Goal: Task Accomplishment & Management: Manage account settings

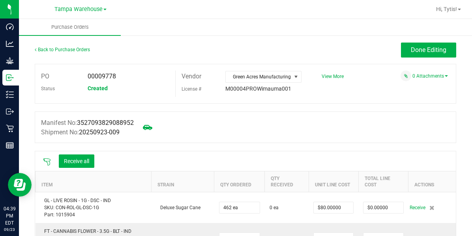
scroll to position [86, 0]
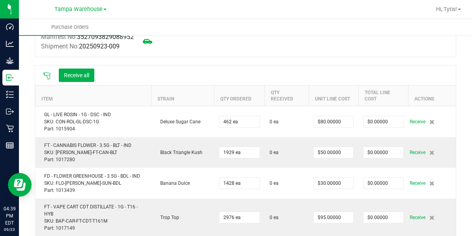
click at [35, 95] on th "Item" at bounding box center [93, 95] width 116 height 21
click at [43, 76] on icon at bounding box center [47, 76] width 8 height 8
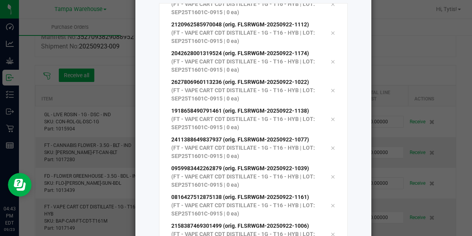
scroll to position [125, 0]
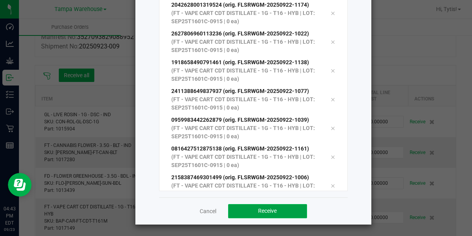
click at [244, 216] on button "Receive" at bounding box center [267, 211] width 79 height 14
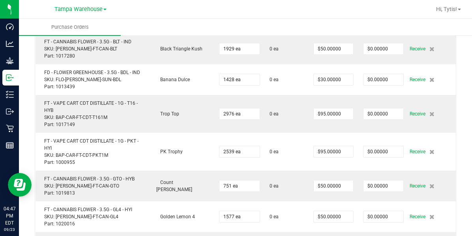
scroll to position [170, 0]
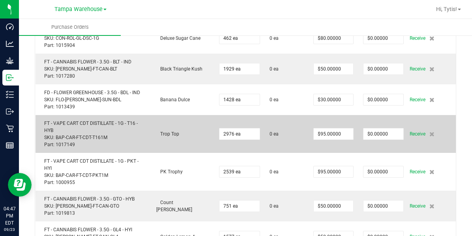
click at [399, 144] on td "$0.00000" at bounding box center [383, 134] width 50 height 38
click at [437, 121] on td "Receive" at bounding box center [431, 134] width 47 height 38
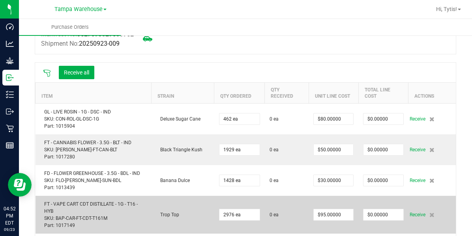
scroll to position [88, 0]
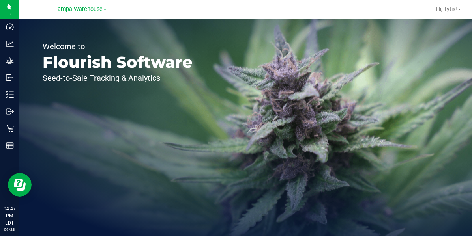
click at [30, 77] on div "Welcome to Flourish Software Seed-to-Sale Tracking & Analytics" at bounding box center [117, 127] width 197 height 217
click at [24, 82] on div "Welcome to Flourish Software Seed-to-Sale Tracking & Analytics" at bounding box center [117, 127] width 197 height 217
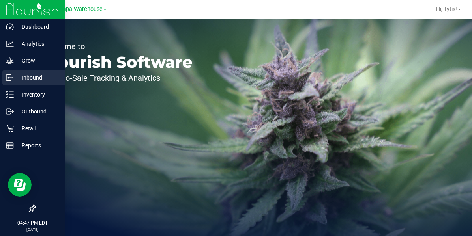
click at [17, 84] on div "Inbound" at bounding box center [33, 78] width 62 height 16
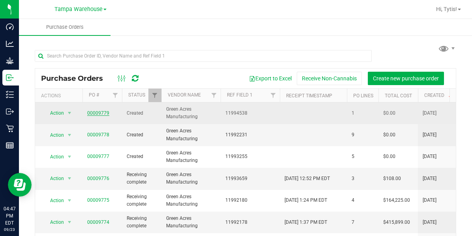
click at [106, 112] on link "00009779" at bounding box center [98, 113] width 22 height 6
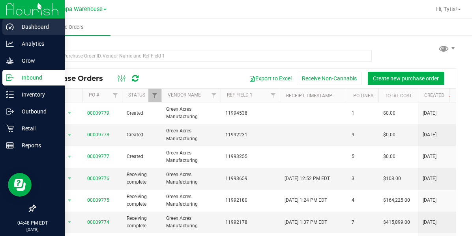
click at [8, 22] on div "Dashboard" at bounding box center [33, 27] width 62 height 16
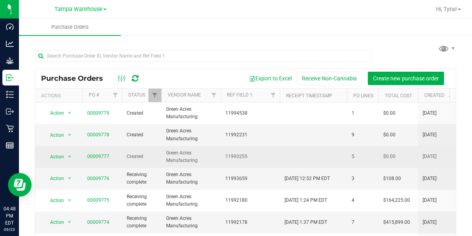
click at [114, 154] on span "00009777" at bounding box center [102, 156] width 30 height 7
click at [101, 155] on link "00009777" at bounding box center [98, 157] width 22 height 6
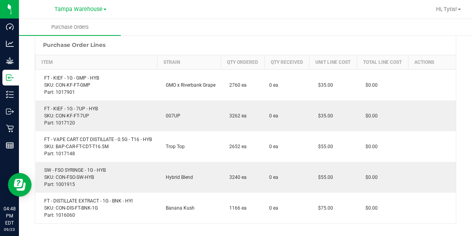
scroll to position [129, 0]
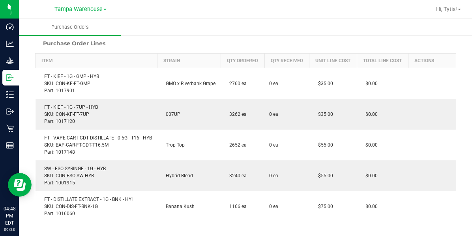
click at [308, 30] on ul "Purchase Orders" at bounding box center [255, 27] width 472 height 17
click at [303, 35] on ul "Purchase Orders" at bounding box center [255, 27] width 472 height 17
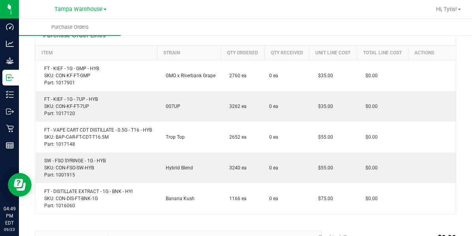
scroll to position [131, 0]
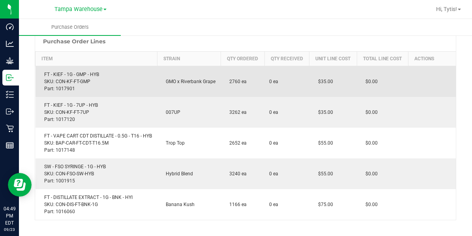
click at [187, 77] on td "GMO x Riverbank Grape" at bounding box center [189, 81] width 64 height 31
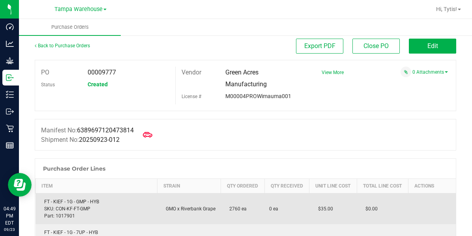
scroll to position [0, 0]
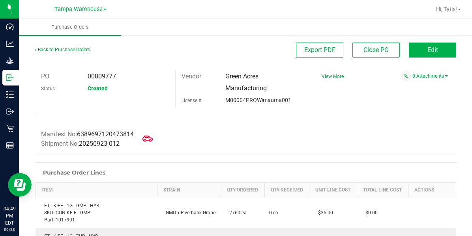
click at [153, 133] on span at bounding box center [147, 138] width 17 height 17
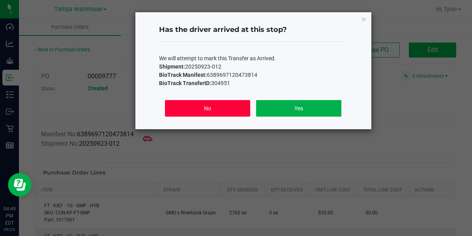
click at [191, 101] on button "No" at bounding box center [207, 108] width 85 height 17
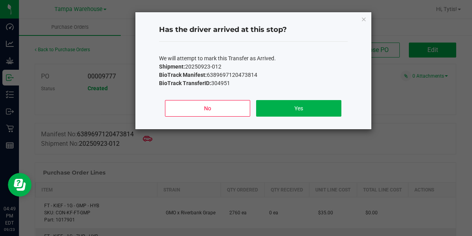
click at [192, 103] on label "License #" at bounding box center [191, 101] width 20 height 12
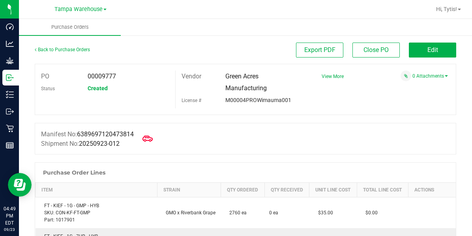
click at [148, 147] on span at bounding box center [147, 138] width 17 height 17
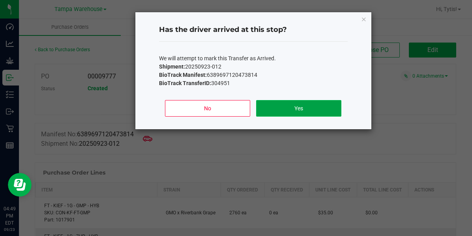
click at [286, 112] on button "Yes" at bounding box center [298, 108] width 85 height 17
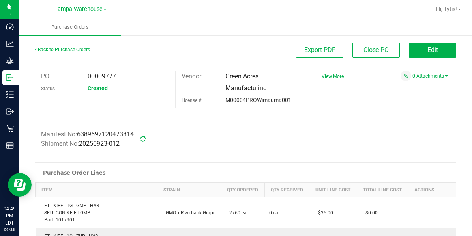
click at [281, 118] on div at bounding box center [245, 119] width 421 height 8
click at [427, 50] on span "Edit" at bounding box center [432, 49] width 11 height 7
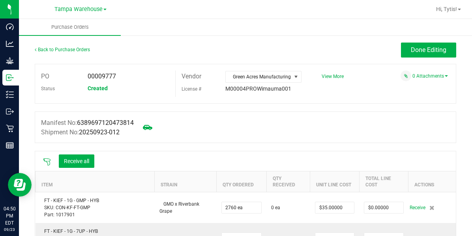
click at [82, 165] on button "Receive all" at bounding box center [76, 161] width 35 height 13
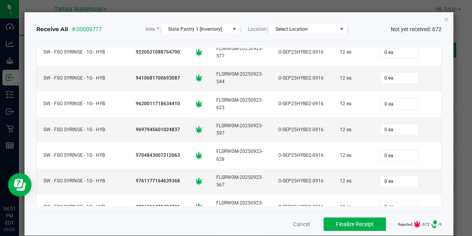
scroll to position [11, 0]
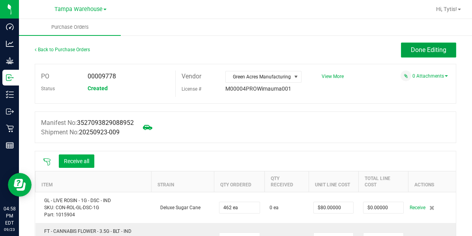
click at [428, 49] on span "Done Editing" at bounding box center [428, 49] width 35 height 7
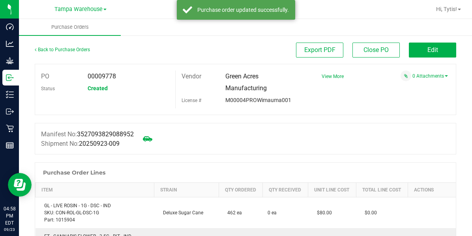
click at [416, 45] on button "Edit" at bounding box center [432, 50] width 47 height 15
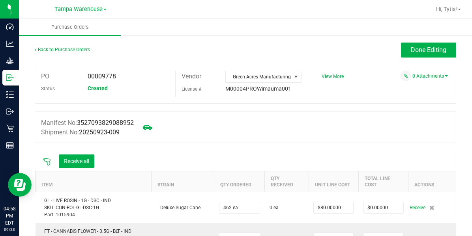
click at [49, 161] on icon at bounding box center [46, 162] width 7 height 7
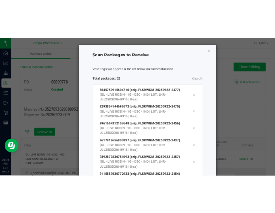
scroll to position [1281, 0]
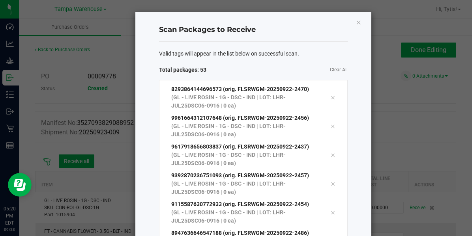
click at [226, 56] on span "Valid tags will appear in the list below on successful scan." at bounding box center [229, 54] width 140 height 8
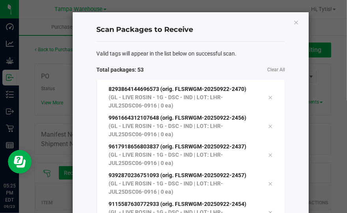
click at [346, 16] on ngb-modal-window "Scan Packages to Receive Valid tags will appear in the list below on successful…" at bounding box center [176, 106] width 353 height 213
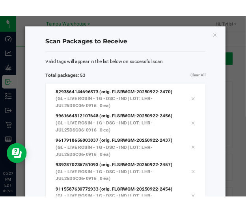
scroll to position [1653, 0]
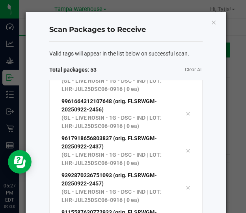
click at [164, 17] on div "Scan Packages to Receive Valid tags will appear in the list below on successful…" at bounding box center [126, 181] width 201 height 338
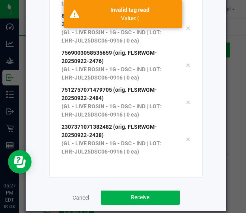
scroll to position [148, 0]
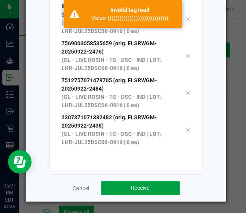
click at [149, 190] on button "Receive" at bounding box center [140, 188] width 79 height 14
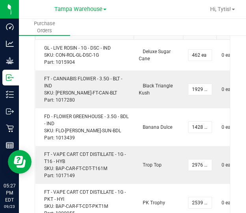
scroll to position [211, 0]
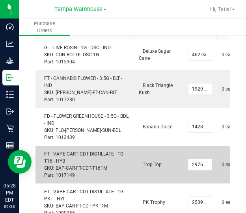
click at [179, 147] on td "Trop Top" at bounding box center [158, 165] width 49 height 38
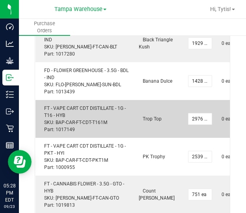
scroll to position [260, 0]
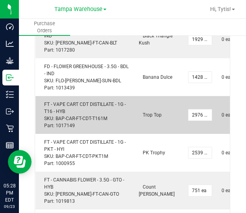
click at [149, 97] on td "Trop Top" at bounding box center [158, 115] width 49 height 38
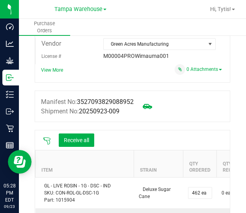
scroll to position [74, 0]
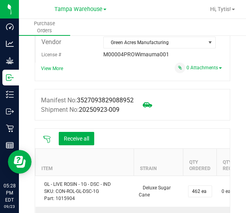
click at [48, 142] on icon at bounding box center [47, 140] width 8 height 8
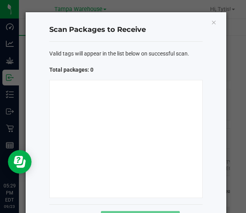
click at [130, 50] on span "Valid tags will appear in the list below on successful scan." at bounding box center [119, 54] width 140 height 8
click at [95, 116] on div at bounding box center [125, 139] width 153 height 118
click at [211, 24] on icon "Close" at bounding box center [214, 21] width 6 height 9
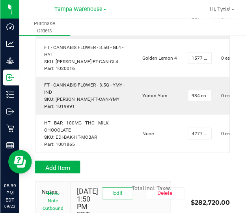
scroll to position [0, 50]
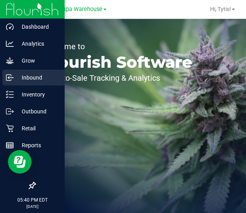
click at [9, 82] on div "Inbound" at bounding box center [33, 78] width 62 height 16
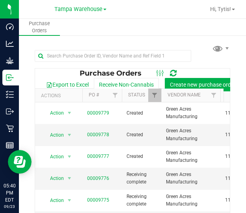
click at [88, 39] on div "Purchase Orders Export to Excel Receive Non-Cannabis Create new purchase order …" at bounding box center [132, 148] width 227 height 226
click at [88, 24] on ul "Purchase Orders" at bounding box center [142, 27] width 246 height 17
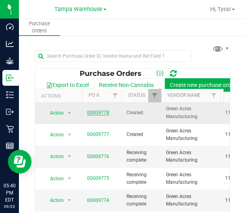
click at [89, 113] on link "00009778" at bounding box center [98, 113] width 22 height 6
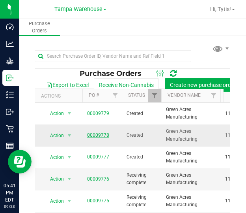
click at [95, 136] on link "00009778" at bounding box center [98, 135] width 22 height 6
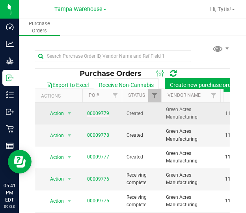
click at [93, 114] on link "00009779" at bounding box center [98, 113] width 22 height 6
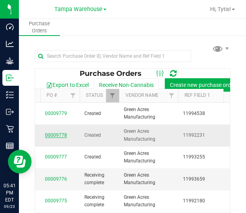
click at [55, 136] on link "00009778" at bounding box center [56, 135] width 22 height 6
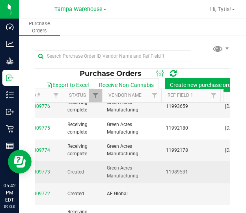
click at [81, 169] on span "Created" at bounding box center [82, 171] width 30 height 7
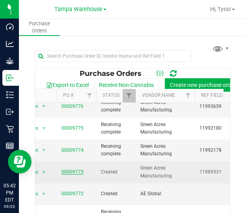
click at [74, 173] on link "00009773" at bounding box center [73, 172] width 22 height 6
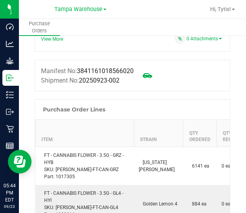
scroll to position [101, 0]
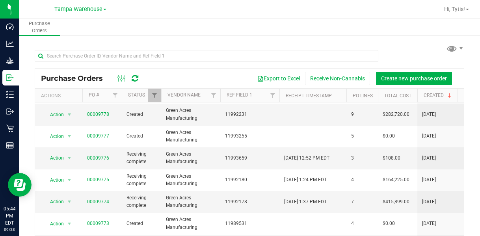
scroll to position [24, 0]
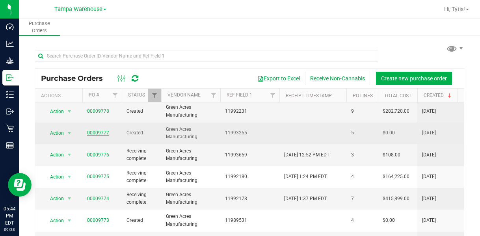
click at [96, 133] on link "00009777" at bounding box center [98, 133] width 22 height 6
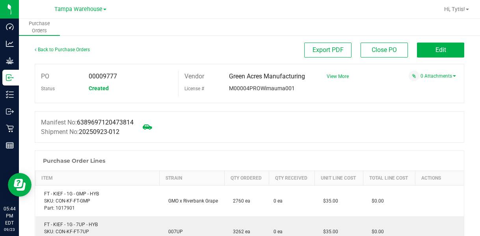
click at [246, 63] on div "Back to Purchase Orders Export PDF Close PO Edit" at bounding box center [250, 53] width 430 height 21
click at [246, 64] on div "PO 00009777 Status Created Vendor Green Acres Manufacturing License # M00004PRO…" at bounding box center [250, 83] width 430 height 39
click at [246, 47] on span "Edit" at bounding box center [441, 49] width 11 height 7
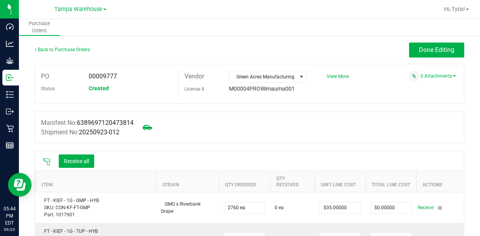
click at [48, 164] on icon at bounding box center [46, 162] width 7 height 7
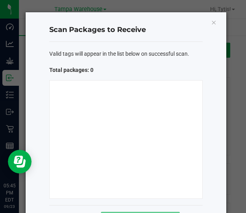
click at [154, 35] on h4 "Scan Packages to Receive" at bounding box center [125, 30] width 153 height 10
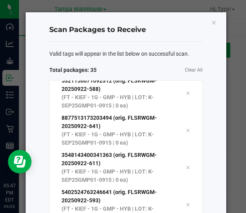
scroll to position [1081, 0]
click at [97, 20] on div "Scan Packages to Receive" at bounding box center [125, 30] width 153 height 23
drag, startPoint x: 86, startPoint y: 25, endPoint x: 81, endPoint y: 16, distance: 9.7
click at [83, 21] on div "Scan Packages to Receive" at bounding box center [125, 30] width 153 height 23
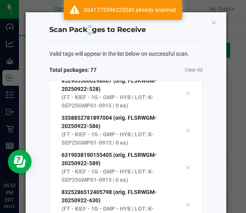
scroll to position [2638, 0]
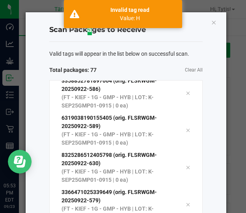
click at [25, 161] on icon "Open Resource Center" at bounding box center [20, 161] width 12 height 12
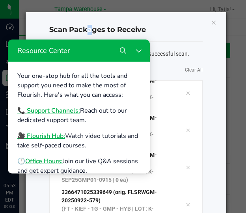
click at [115, 33] on h4 "Scan Packages to Receive" at bounding box center [125, 30] width 153 height 10
click at [146, 37] on div "Scan Packages to Receive" at bounding box center [125, 30] width 153 height 23
click at [140, 50] on icon "Close Resource Center" at bounding box center [139, 50] width 6 height 6
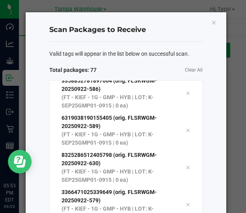
click at [105, 72] on span "Total packages: 77" at bounding box center [87, 70] width 77 height 8
click at [129, 57] on span "Valid tags will appear in the list below on successful scan." at bounding box center [119, 54] width 140 height 8
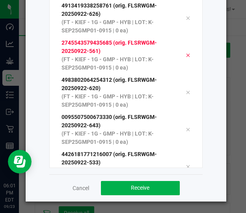
scroll to position [3528, 0]
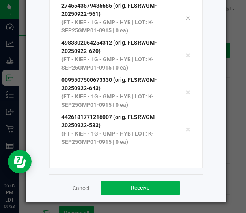
click at [71, 63] on p "(FT - KIEF - 1G - GMP - HYB | LOT: K-SEP25GMP01-0915 | 0 ea)" at bounding box center [118, 63] width 112 height 17
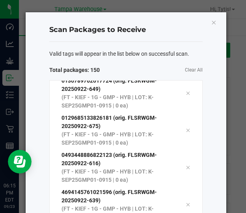
scroll to position [5308, 0]
click at [94, 65] on div "Valid tags will appear in the list below on successful scan. Total packages: 15…" at bounding box center [125, 182] width 153 height 281
click at [77, 53] on span "Valid tags will appear in the list below on successful scan." at bounding box center [119, 54] width 140 height 8
click at [73, 24] on div "Scan Packages to Receive" at bounding box center [125, 30] width 153 height 23
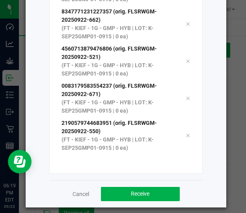
scroll to position [149, 0]
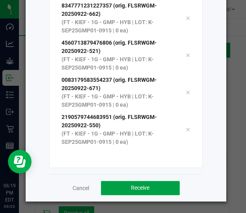
click at [153, 194] on button "Receive" at bounding box center [140, 188] width 79 height 14
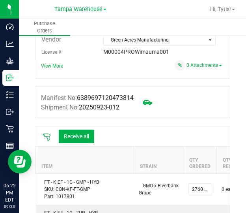
scroll to position [100, 0]
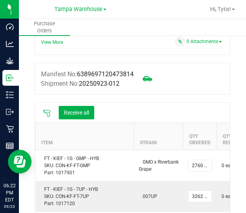
click at [46, 116] on icon at bounding box center [47, 113] width 8 height 8
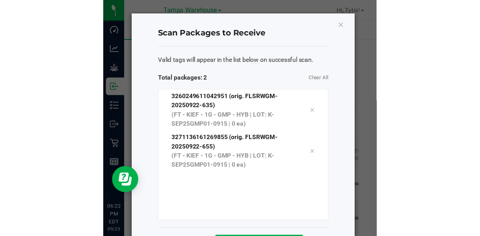
scroll to position [31, 0]
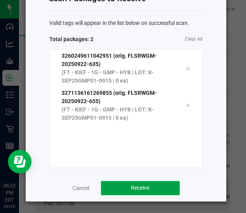
click at [131, 193] on button "Receive" at bounding box center [140, 188] width 79 height 14
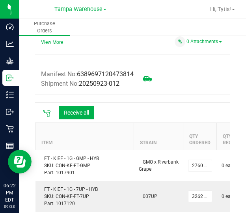
click at [74, 112] on button "Receive all" at bounding box center [76, 112] width 35 height 13
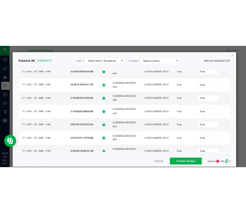
scroll to position [9135, 0]
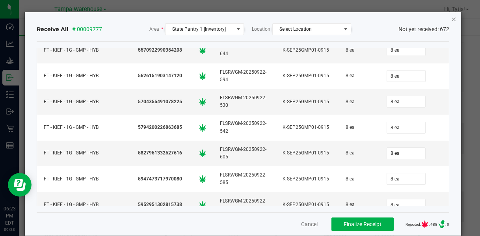
click at [246, 21] on icon "Close" at bounding box center [455, 18] width 6 height 9
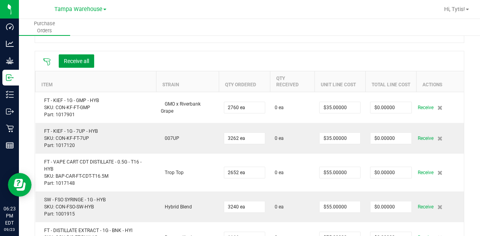
click at [46, 63] on icon at bounding box center [47, 62] width 8 height 8
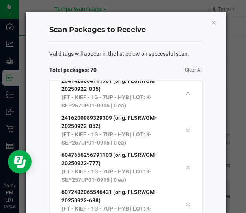
scroll to position [2342, 0]
click at [129, 50] on span "Valid tags will appear in the list below on successful scan." at bounding box center [119, 54] width 140 height 8
click at [136, 58] on div "Valid tags will appear in the list below on successful scan. Total packages: 10…" at bounding box center [125, 182] width 153 height 281
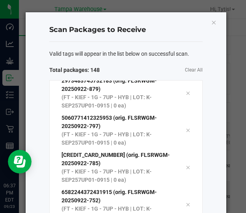
scroll to position [5271, 0]
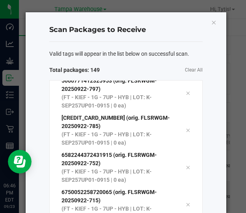
click at [121, 55] on span "Valid tags will appear in the list below on successful scan." at bounding box center [119, 54] width 140 height 8
click at [114, 46] on div "Valid tags will appear in the list below on successful scan. Total packages: 14…" at bounding box center [125, 182] width 153 height 281
click at [133, 59] on div "Valid tags will appear in the list below on successful scan. Total packages: 14…" at bounding box center [125, 182] width 153 height 281
click at [138, 43] on div "Valid tags will appear in the list below on successful scan. Total packages: 14…" at bounding box center [125, 182] width 153 height 281
click at [145, 45] on div "Valid tags will appear in the list below on successful scan. Total packages: 14…" at bounding box center [125, 182] width 153 height 281
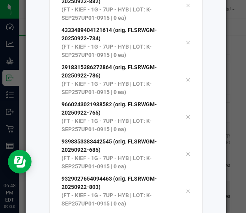
scroll to position [149, 0]
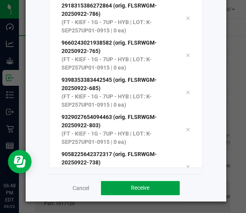
click at [155, 185] on button "Receive" at bounding box center [140, 188] width 79 height 14
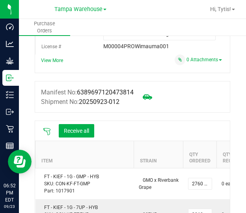
scroll to position [86, 0]
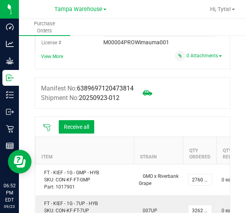
click at [46, 130] on icon at bounding box center [47, 127] width 8 height 8
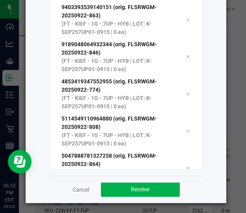
scroll to position [148, 0]
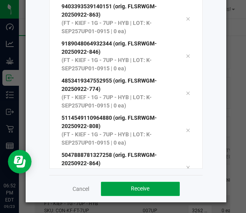
click at [123, 188] on button "Receive" at bounding box center [140, 188] width 79 height 14
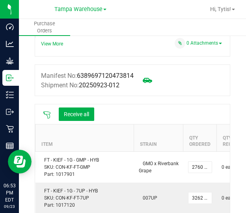
scroll to position [105, 0]
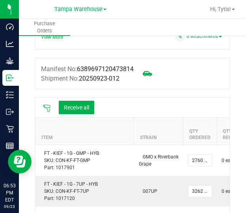
click at [44, 110] on icon at bounding box center [47, 108] width 8 height 8
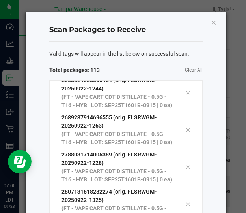
scroll to position [149, 0]
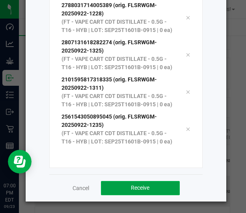
click at [138, 190] on span "Receive" at bounding box center [140, 187] width 19 height 6
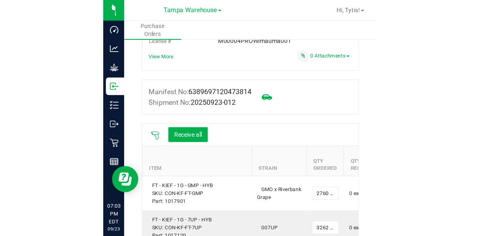
scroll to position [93, 0]
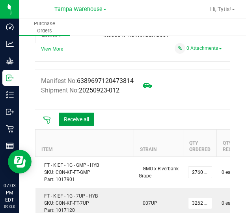
click at [74, 125] on button "Receive all" at bounding box center [76, 118] width 35 height 13
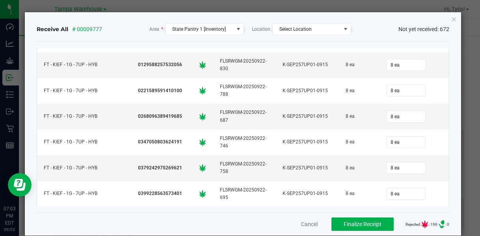
scroll to position [2112, 0]
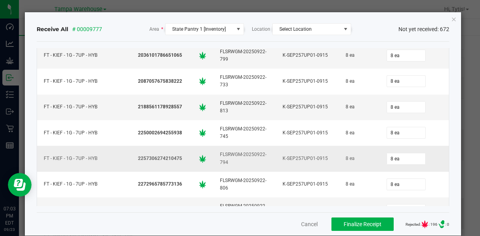
click at [242, 146] on td "FLSRWGM-20250922-794" at bounding box center [244, 159] width 63 height 26
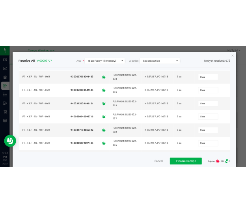
scroll to position [6236, 0]
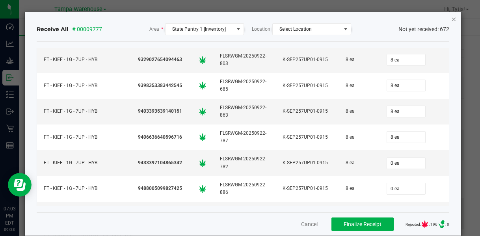
click at [246, 21] on icon "Close" at bounding box center [455, 18] width 6 height 9
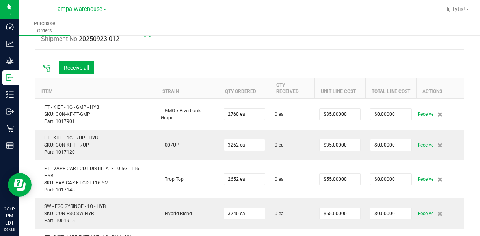
click at [49, 69] on icon at bounding box center [47, 69] width 8 height 8
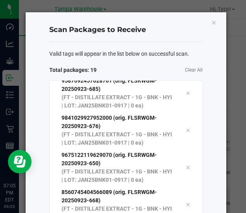
scroll to position [488, 0]
click at [125, 42] on div "Valid tags will appear in the list below on successful scan. Total packages: 20…" at bounding box center [125, 182] width 153 height 281
click at [127, 48] on div "Valid tags will appear in the list below on successful scan. Total packages: 30…" at bounding box center [125, 182] width 153 height 281
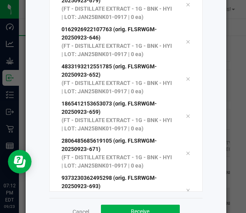
scroll to position [149, 0]
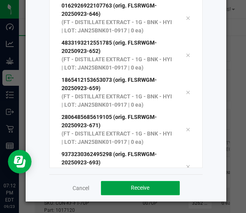
click at [131, 181] on button "Receive" at bounding box center [140, 188] width 79 height 14
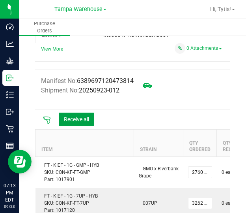
click at [80, 120] on button "Receive all" at bounding box center [76, 118] width 35 height 13
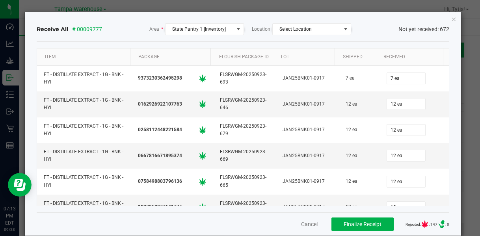
scroll to position [93, 0]
click at [246, 19] on icon "Close" at bounding box center [455, 18] width 6 height 9
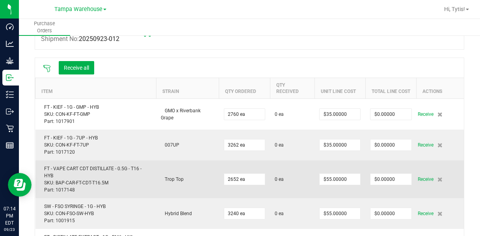
click at [246, 196] on td "$0.00000" at bounding box center [391, 180] width 51 height 38
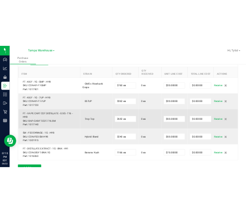
scroll to position [133, 0]
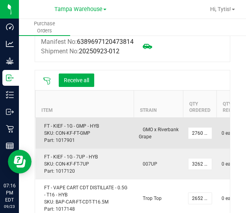
click at [202, 117] on td "2760 ea" at bounding box center [200, 132] width 34 height 31
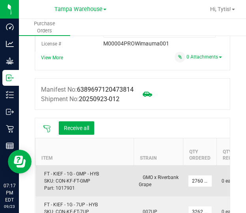
scroll to position [89, 0]
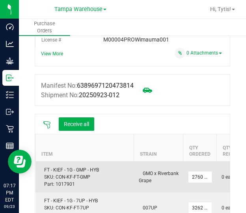
click at [69, 123] on button "Receive all" at bounding box center [76, 123] width 35 height 13
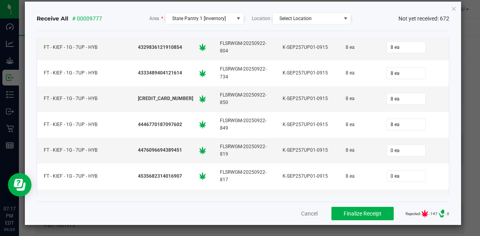
scroll to position [3425, 0]
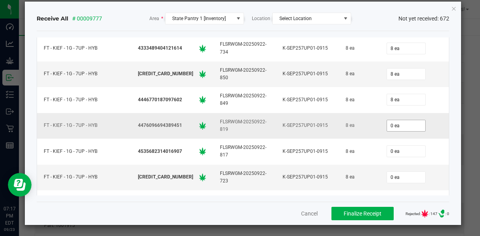
click at [246, 120] on input "0 ea" at bounding box center [406, 125] width 38 height 11
type input "8 ea"
type input "8"
type input "0"
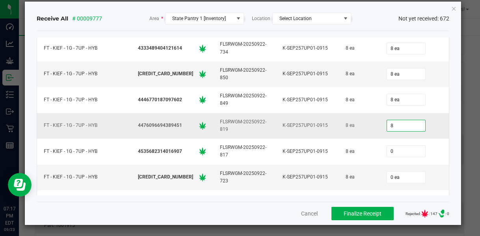
type input "8 ea"
type input "8"
type input "0"
type input "8 ea"
type input "8"
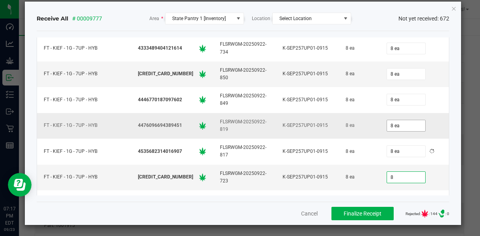
type input "0"
type input "8"
type input "8 ea"
type input "0 ea"
type input "8"
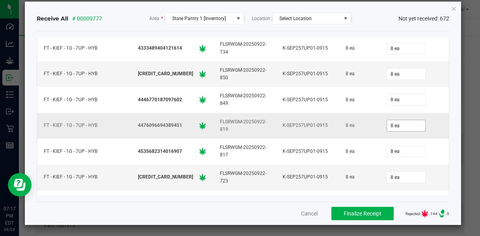
scroll to position [3518, 0]
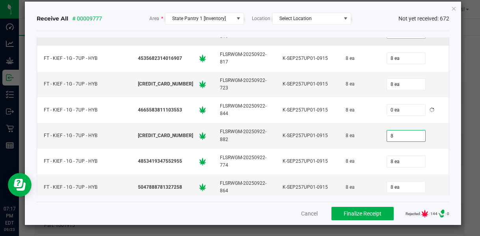
type input "8"
type input "8 ea"
type input "8"
type input "8 ea"
type input "8"
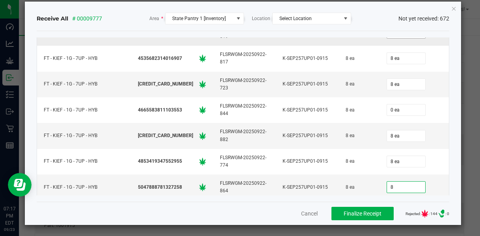
type input "8"
type input "8 ea"
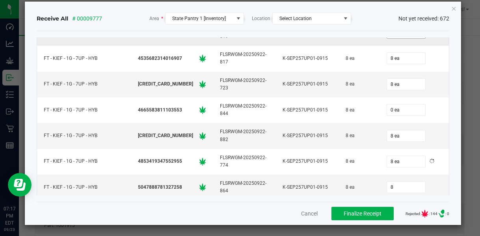
type input "8 ea"
type input "8"
type input "0"
type input "8 ea"
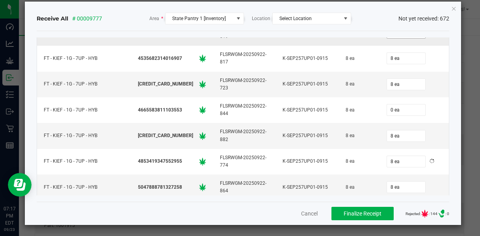
type input "0 ea"
type input "8"
type input "0 ea"
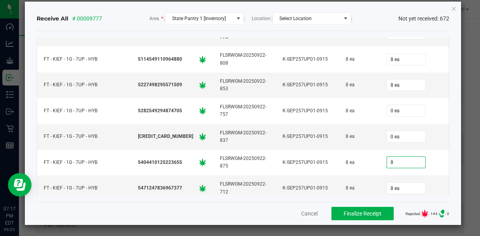
type input "8"
type input "8 ea"
type input "8"
type input "8 ea"
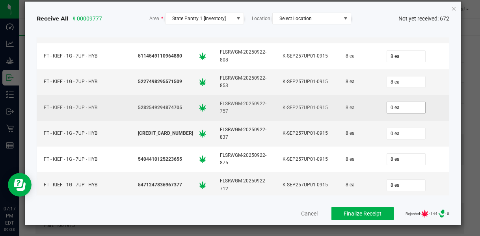
click at [246, 102] on input "0 ea" at bounding box center [406, 107] width 38 height 11
type input "0"
type input "8 ea"
type input "8"
type input "0"
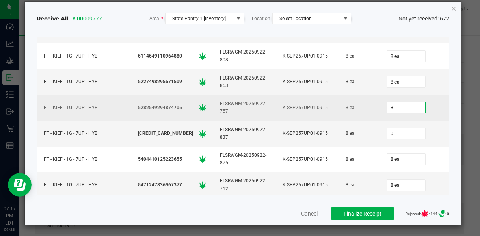
type input "8 ea"
type input "8"
type input "8 ea"
type input "8"
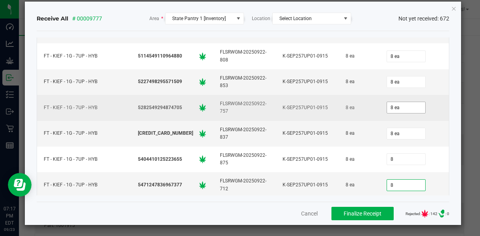
type input "8 ea"
type input "8"
type input "8 ea"
type input "8"
type input "8 ea"
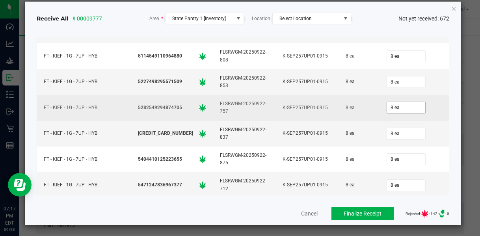
scroll to position [3826, 0]
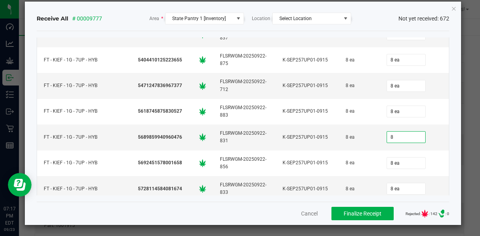
type input "8"
type input "8 ea"
type input "8"
type input "8 ea"
type input "8"
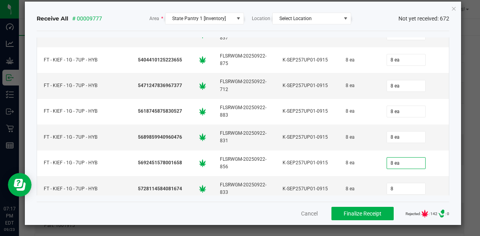
type input "8"
type input "8 ea"
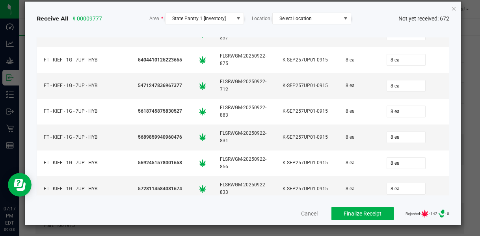
type input "8"
type input "8 ea"
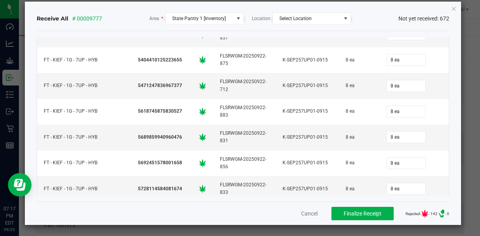
type input "8"
type input "8 ea"
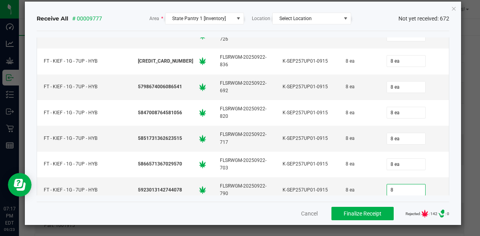
type input "8"
type input "8 ea"
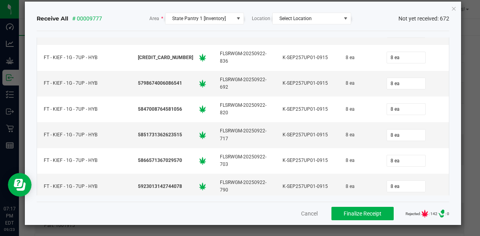
type input "8"
type input "8 ea"
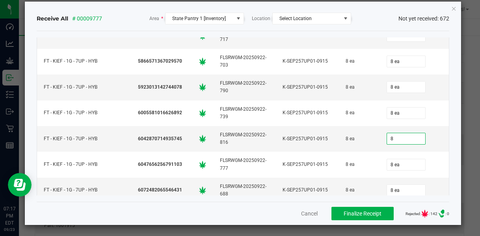
type input "8"
type input "8 ea"
type input "8"
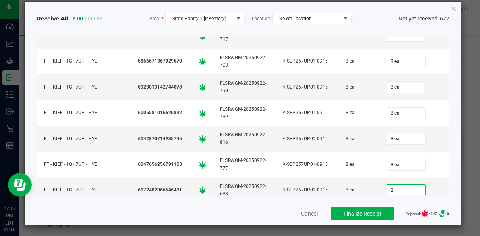
type input "8"
type input "8 ea"
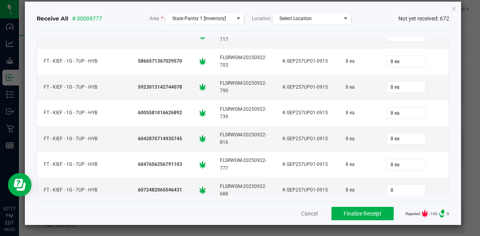
type input "8 ea"
type input "8"
type input "8 ea"
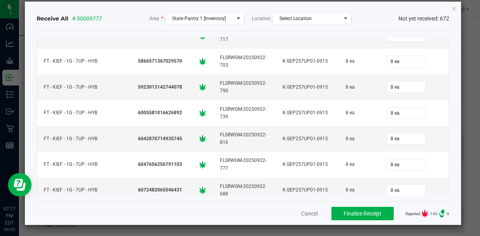
type input "8 ea"
type input "8"
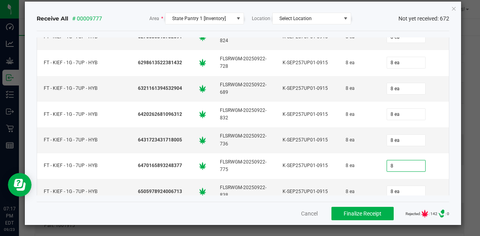
type input "8"
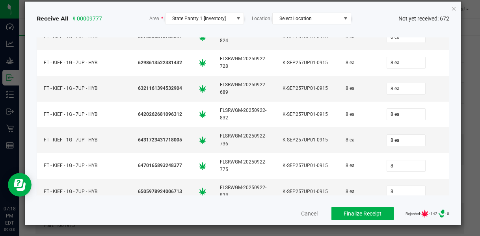
type input "8 ea"
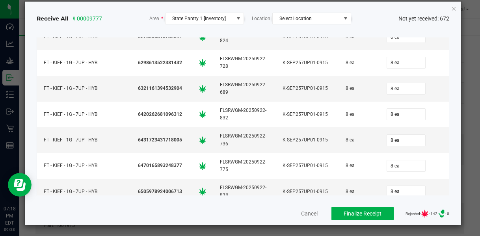
type input "8"
type input "8 ea"
type input "8"
type input "8 ea"
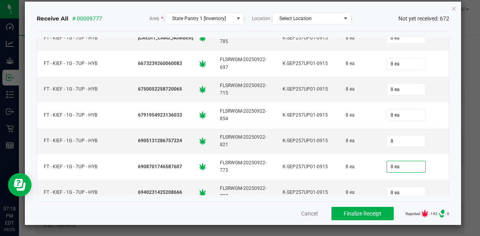
type input "8 ea"
type input "8"
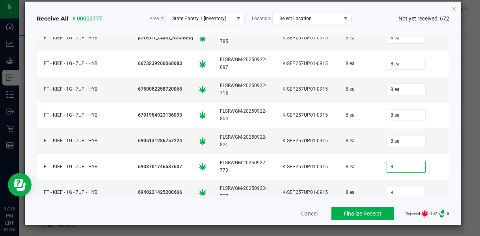
type input "8"
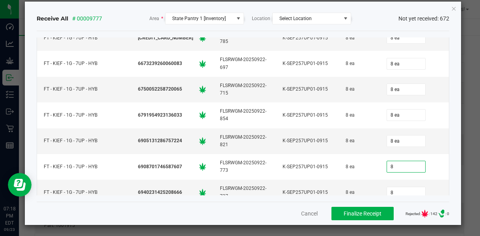
type input "8"
type input "8 ea"
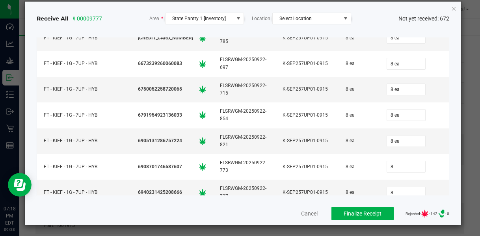
type input "8 ea"
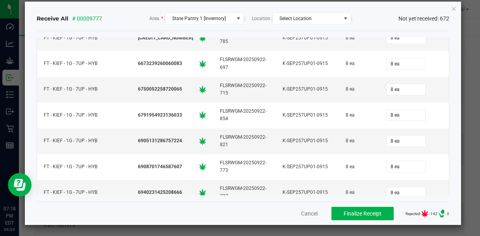
type input "8"
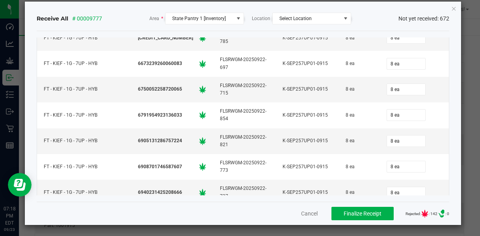
type input "8 ea"
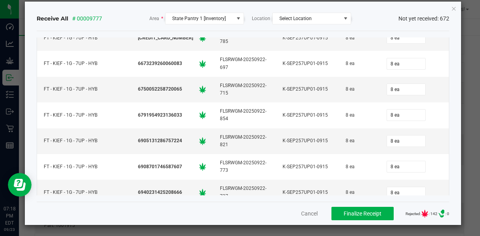
type input "8 ea"
type input "8"
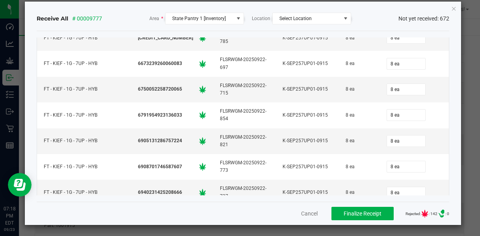
type input "8"
type input "8 ea"
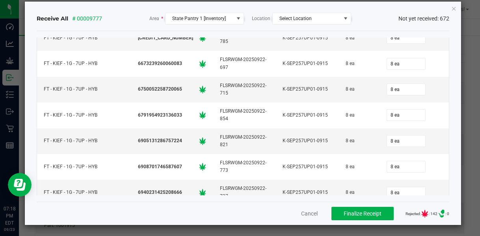
type input "8 ea"
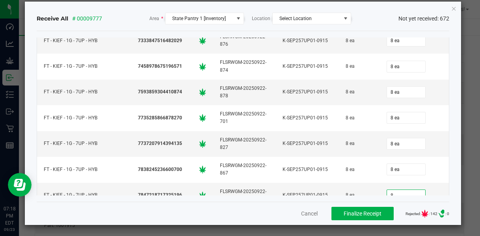
type input "8"
type input "8 ea"
type input "8"
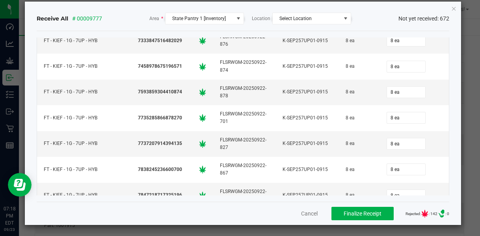
type input "8 ea"
type input "8"
type input "8 ea"
type input "8"
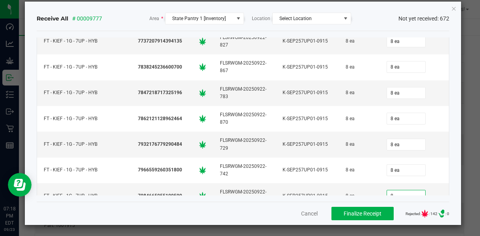
type input "8 ea"
type input "8"
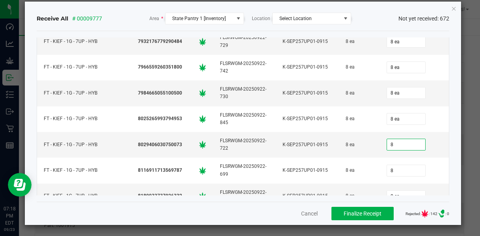
type input "8 ea"
type input "8"
type input "8 ea"
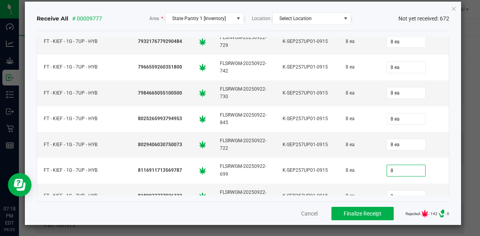
type input "8 ea"
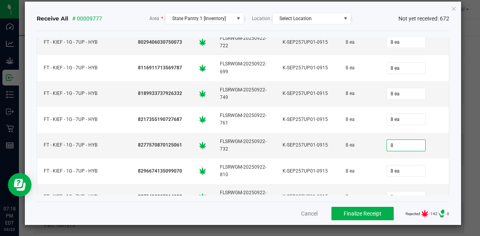
type input "8"
type input "8 ea"
type input "8"
type input "8 ea"
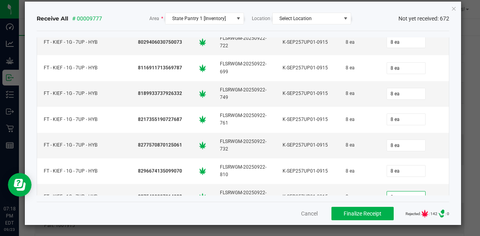
type input "8"
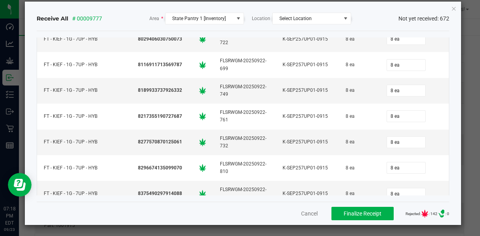
type input "8"
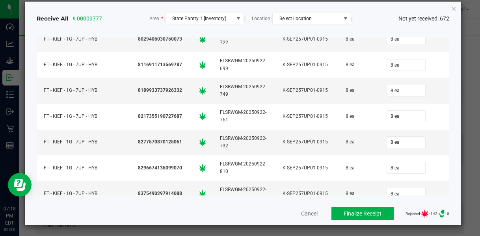
type input "8"
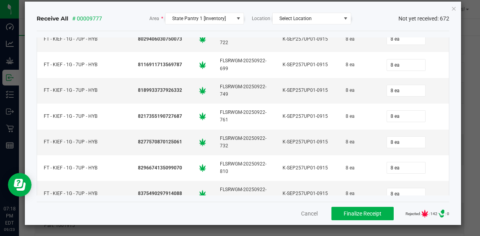
type input "8"
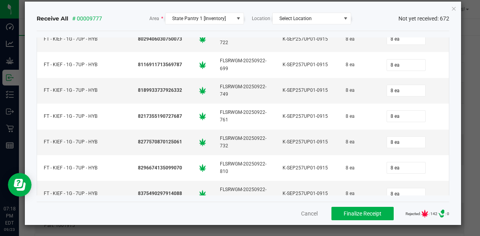
type input "8"
type input "0"
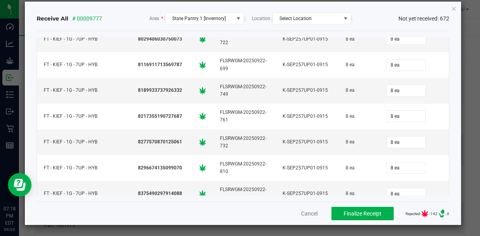
type input "8"
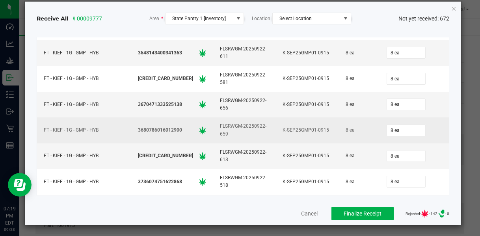
click at [246, 118] on td "8 ea" at bounding box center [414, 131] width 69 height 26
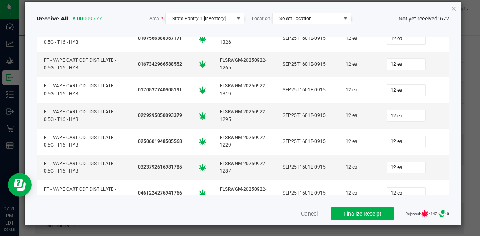
scroll to position [11176, 0]
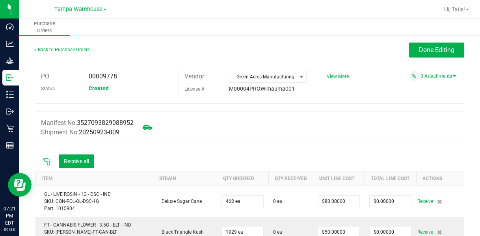
click at [43, 172] on th "Item" at bounding box center [94, 178] width 118 height 15
click at [44, 163] on icon at bounding box center [47, 162] width 8 height 8
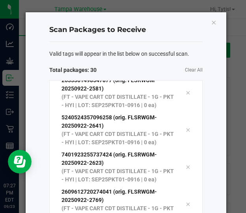
scroll to position [4, 0]
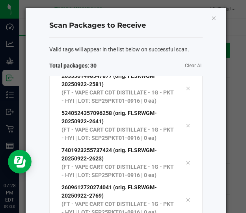
click at [96, 66] on span "Total packages: 30" at bounding box center [87, 66] width 77 height 8
click at [126, 65] on span "Clear All" at bounding box center [164, 66] width 77 height 8
click at [134, 51] on span "Valid tags will appear in the list below on successful scan." at bounding box center [119, 49] width 140 height 8
click at [140, 56] on div "Valid tags will appear in the list below on successful scan. Total packages: 30…" at bounding box center [125, 177] width 153 height 281
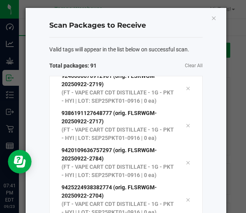
click at [101, 38] on div "Valid tags will appear in the list below on successful scan. Total packages: 91…" at bounding box center [125, 177] width 153 height 281
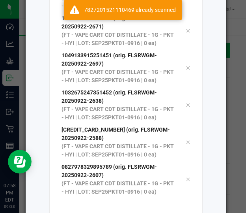
scroll to position [149, 0]
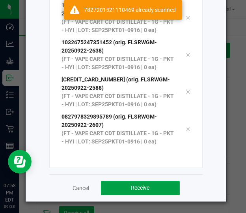
click at [138, 192] on button "Receive" at bounding box center [140, 188] width 79 height 14
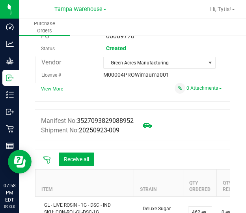
scroll to position [96, 0]
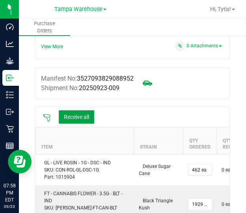
click at [74, 123] on button "Receive all" at bounding box center [76, 116] width 35 height 13
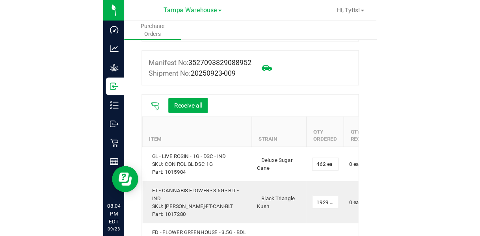
scroll to position [121, 0]
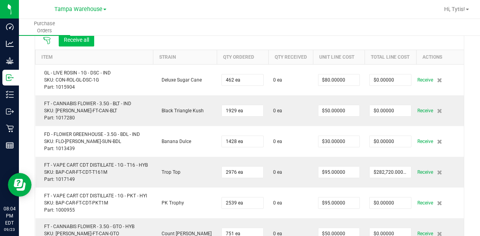
click at [73, 43] on button "Receive all" at bounding box center [76, 39] width 35 height 13
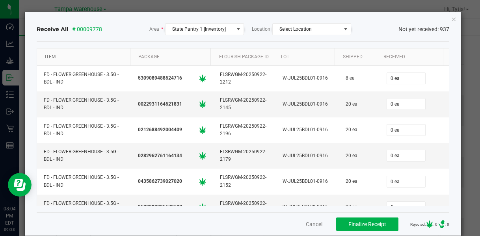
click at [53, 52] on div "Item" at bounding box center [85, 56] width 84 height 9
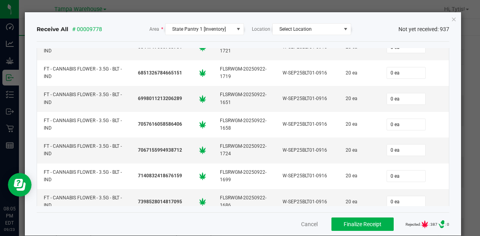
scroll to position [3567, 0]
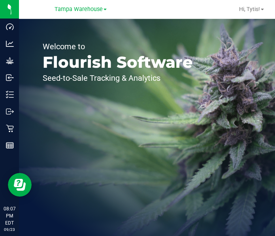
click at [24, 81] on div "Welcome to Flourish Software Seed-to-Sale Tracking & Analytics" at bounding box center [117, 127] width 197 height 217
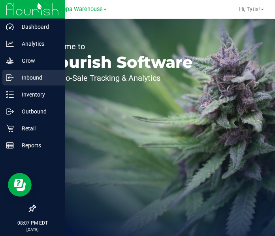
click at [13, 75] on icon at bounding box center [10, 78] width 8 height 8
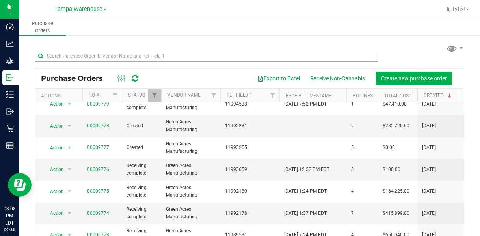
scroll to position [9, 0]
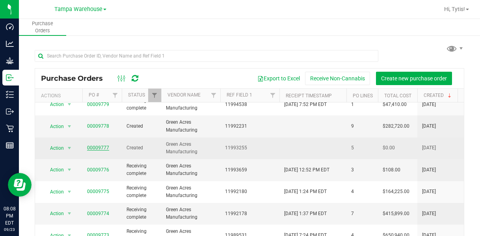
click at [95, 150] on link "00009777" at bounding box center [98, 148] width 22 height 6
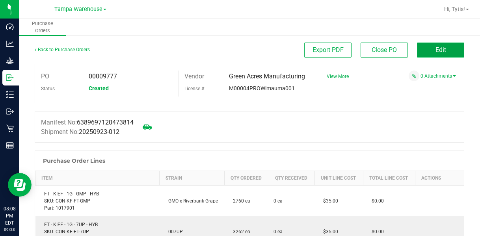
click at [274, 56] on button "Edit" at bounding box center [440, 50] width 47 height 15
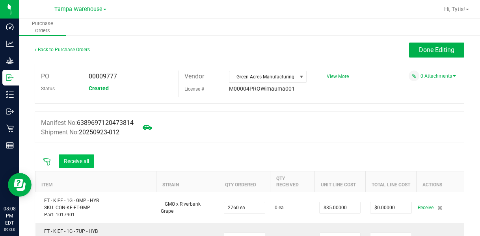
click at [78, 166] on button "Receive all" at bounding box center [76, 161] width 35 height 13
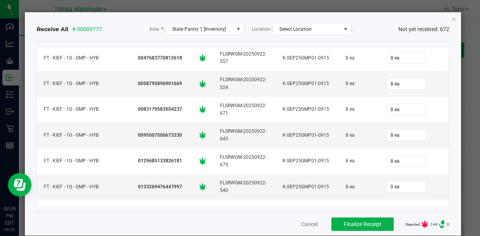
scroll to position [6575, 0]
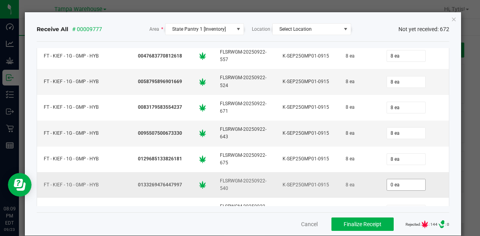
click at [274, 179] on input "0 ea" at bounding box center [406, 184] width 38 height 11
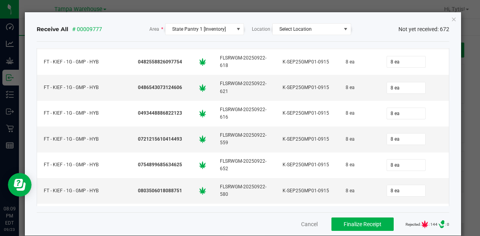
scroll to position [6889, 0]
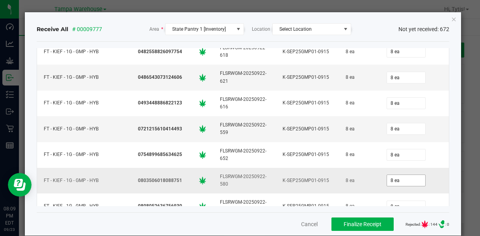
click at [274, 175] on input "8 ea" at bounding box center [406, 180] width 38 height 11
type input "8 ea"
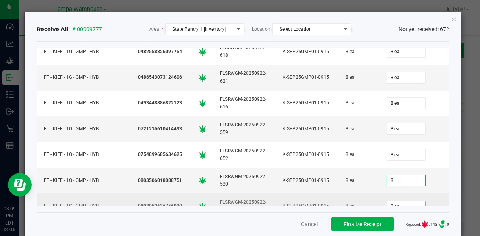
click at [274, 201] on span "8 ea" at bounding box center [406, 207] width 39 height 12
type input "8 ea"
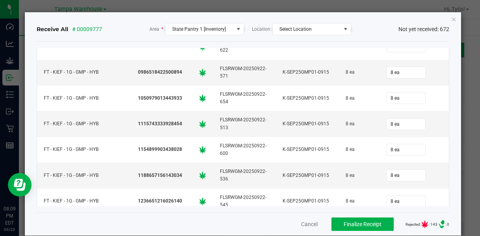
scroll to position [7120, 0]
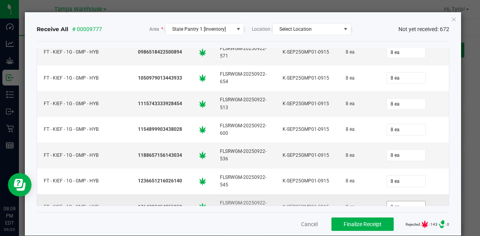
click at [274, 202] on input "0 ea" at bounding box center [406, 207] width 38 height 11
type input "8"
type input "8 ea"
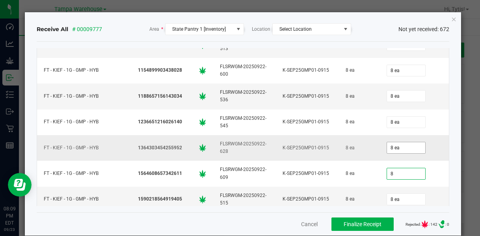
scroll to position [7181, 0]
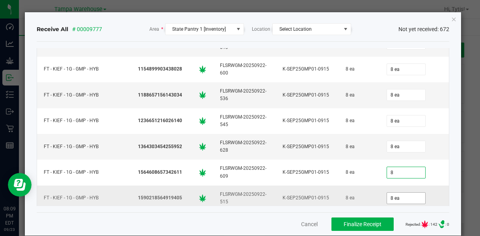
click at [274, 193] on input "8 ea" at bounding box center [406, 198] width 38 height 11
type input "8 ea"
type input "8"
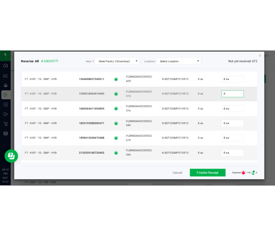
scroll to position [6802, 0]
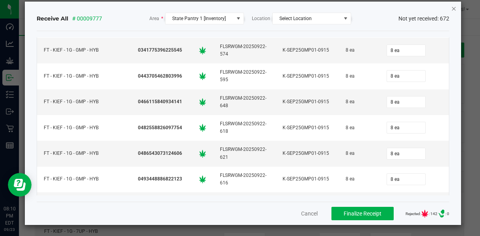
click at [274, 7] on icon "Close" at bounding box center [455, 8] width 6 height 9
